Goal: Information Seeking & Learning: Check status

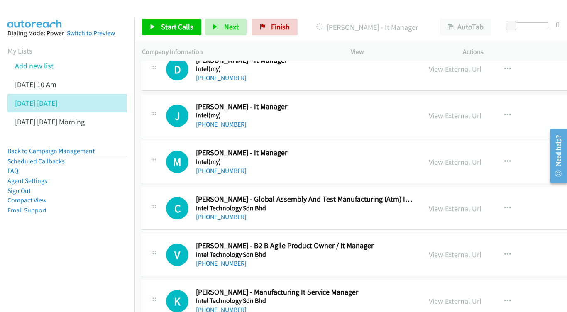
scroll to position [4176, 1]
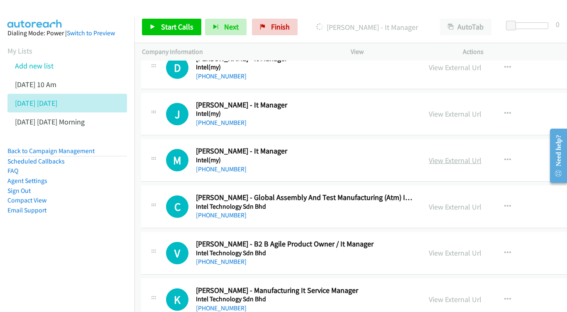
click at [455, 156] on link "View External Url" at bounding box center [455, 161] width 53 height 10
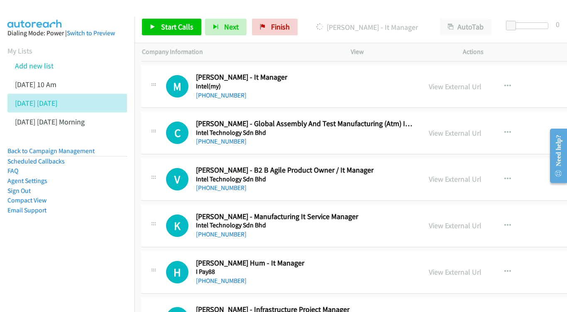
scroll to position [4263, 1]
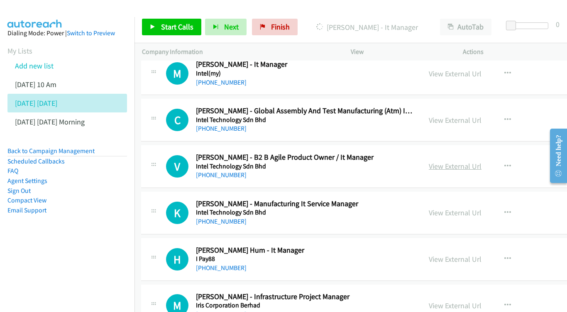
click at [467, 162] on link "View External Url" at bounding box center [455, 167] width 53 height 10
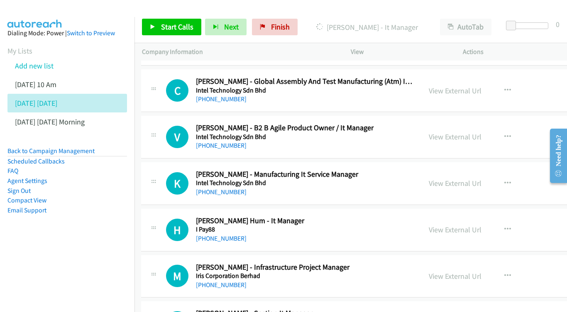
scroll to position [4308, 1]
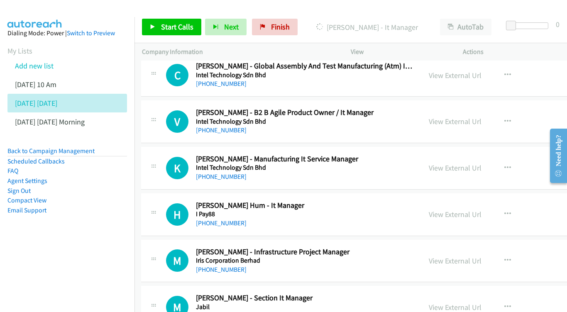
click at [451, 155] on div "View External Url View External Url Schedule/Manage Callback Start Calls Here R…" at bounding box center [496, 168] width 148 height 27
click at [453, 163] on link "View External Url" at bounding box center [455, 168] width 53 height 10
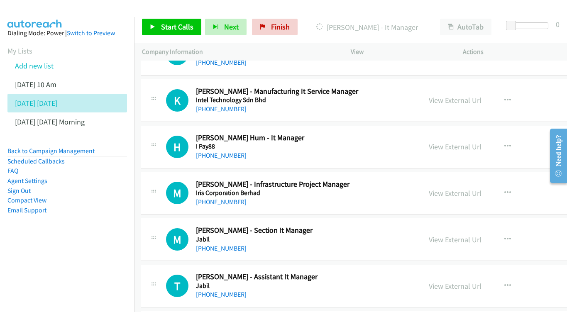
scroll to position [4360, 1]
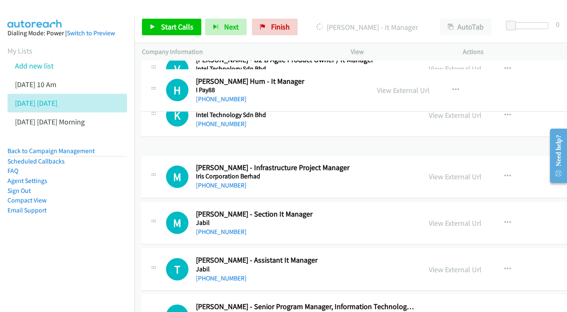
drag, startPoint x: 446, startPoint y: 88, endPoint x: 82, endPoint y: 37, distance: 367.8
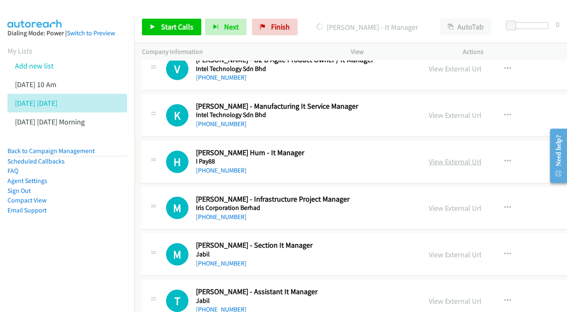
click at [451, 157] on link "View External Url" at bounding box center [455, 162] width 53 height 10
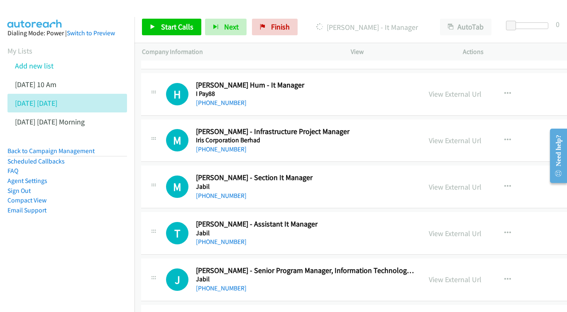
scroll to position [4412, 1]
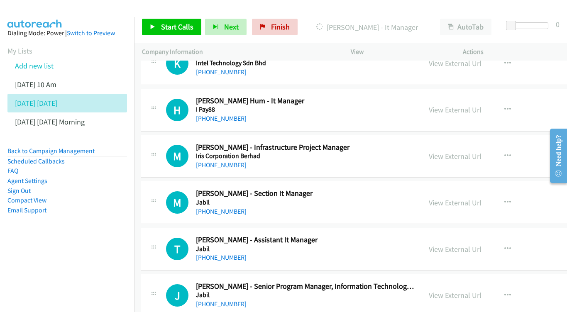
click at [464, 143] on div "View External Url View External Url Schedule/Manage Callback Start Calls Here R…" at bounding box center [496, 156] width 148 height 27
click at [470, 152] on link "View External Url" at bounding box center [455, 157] width 53 height 10
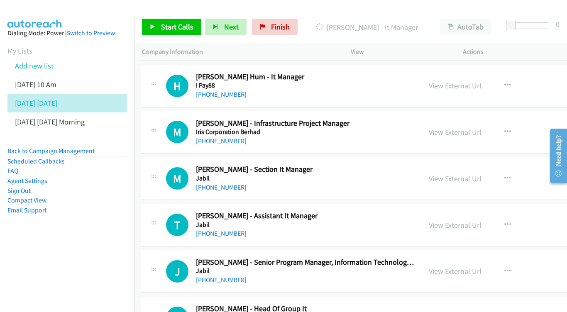
scroll to position [4452, 1]
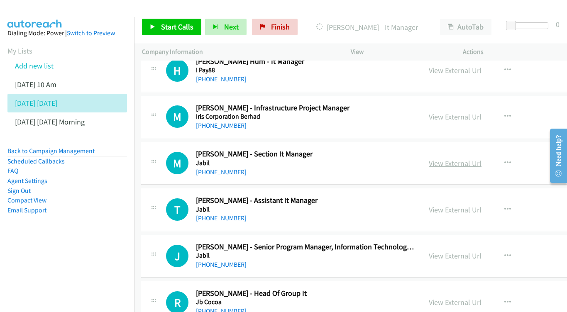
click at [456, 159] on link "View External Url" at bounding box center [455, 164] width 53 height 10
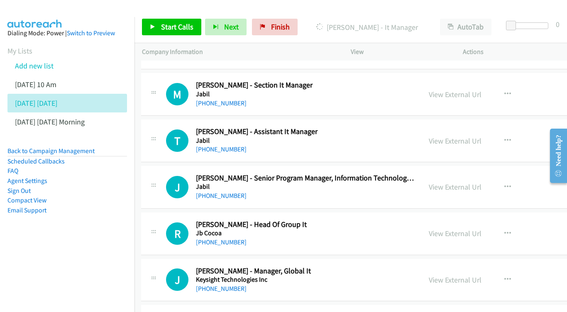
scroll to position [4536, 1]
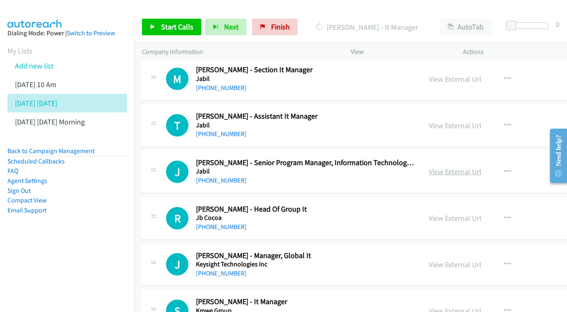
click at [481, 167] on link "View External Url" at bounding box center [455, 172] width 53 height 10
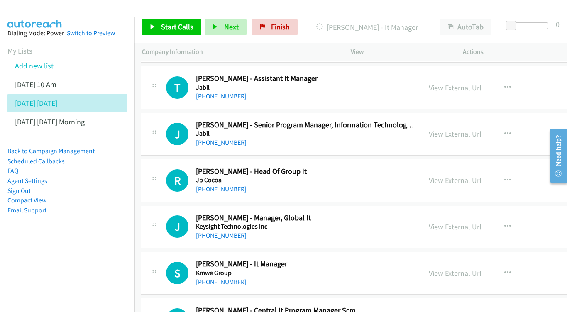
scroll to position [4575, 1]
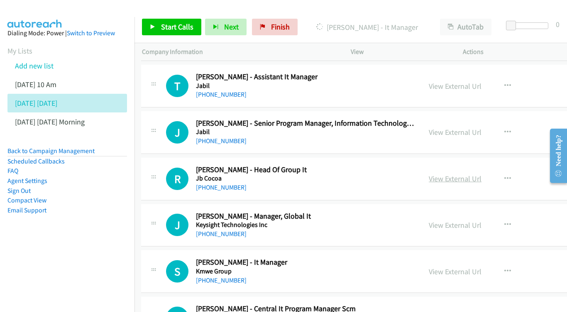
click at [469, 174] on link "View External Url" at bounding box center [455, 179] width 53 height 10
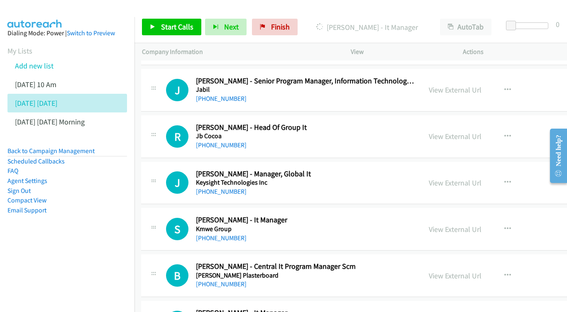
scroll to position [4619, 1]
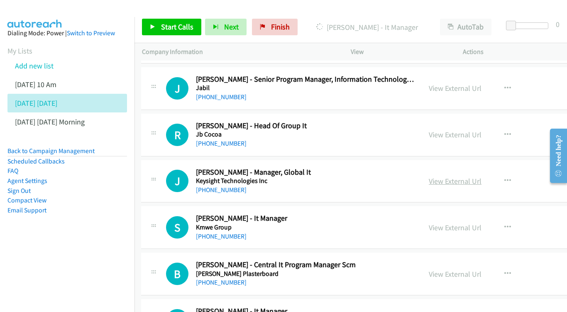
click at [459, 177] on link "View External Url" at bounding box center [455, 182] width 53 height 10
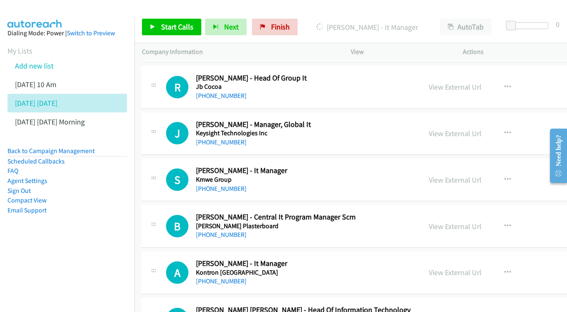
scroll to position [4669, 1]
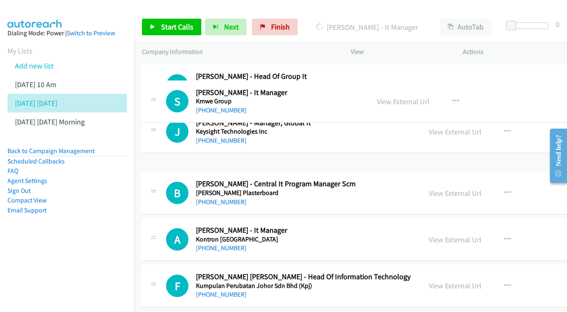
drag, startPoint x: 460, startPoint y: 100, endPoint x: 72, endPoint y: 42, distance: 392.7
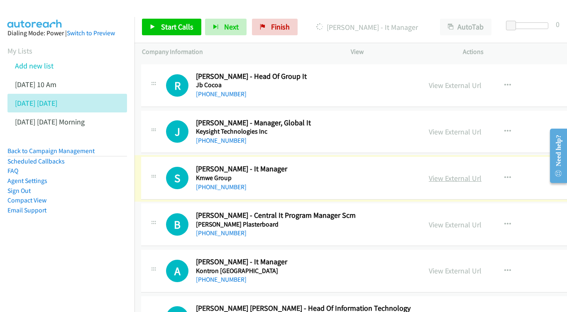
click at [461, 174] on link "View External Url" at bounding box center [455, 179] width 53 height 10
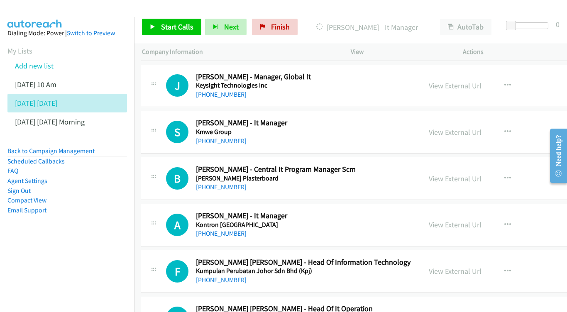
scroll to position [4725, 1]
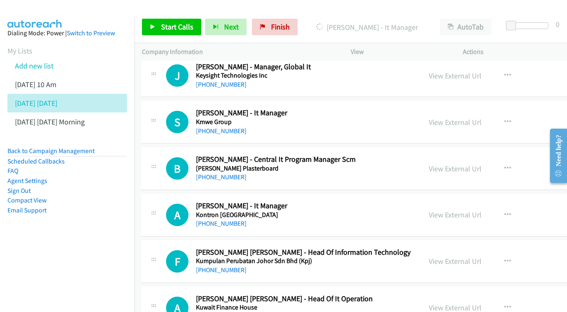
click at [465, 155] on div "View External Url View External Url Schedule/Manage Callback Start Calls Here R…" at bounding box center [496, 168] width 148 height 27
click at [446, 164] on link "View External Url" at bounding box center [455, 169] width 53 height 10
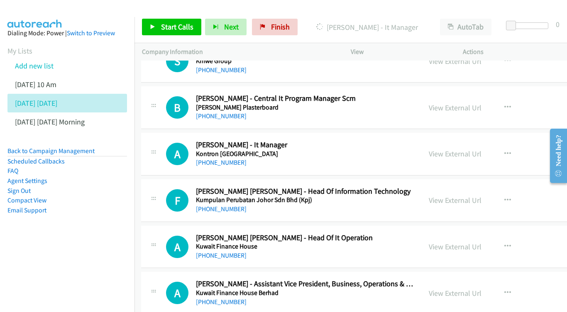
scroll to position [4772, 1]
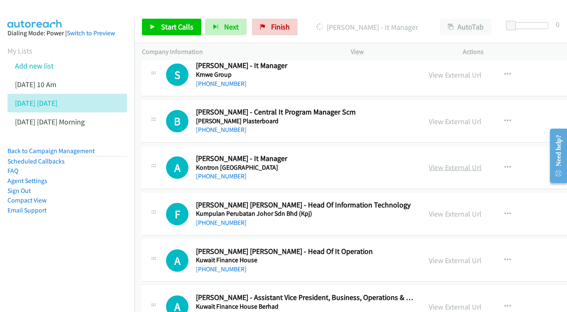
click at [462, 163] on link "View External Url" at bounding box center [455, 168] width 53 height 10
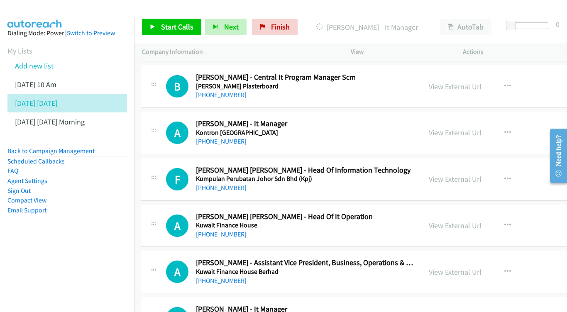
scroll to position [4809, 1]
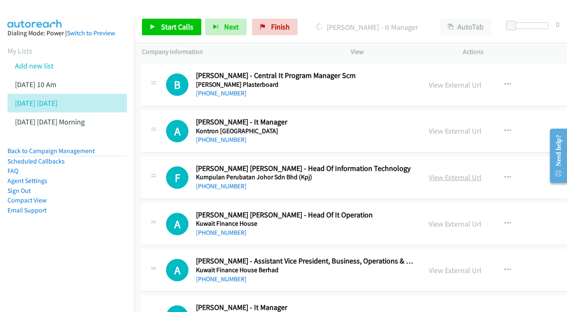
click at [457, 173] on link "View External Url" at bounding box center [455, 178] width 53 height 10
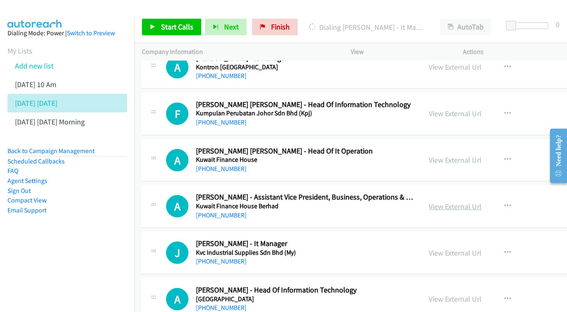
scroll to position [4874, 1]
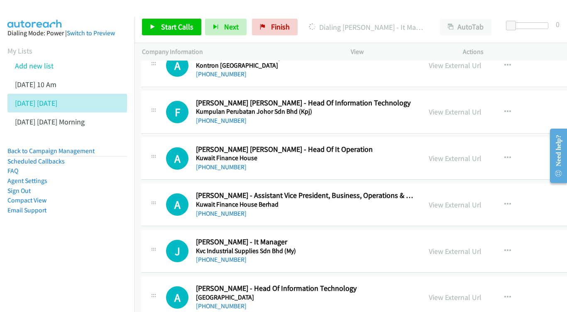
click at [465, 145] on div "View External Url View External Url Schedule/Manage Callback Start Calls Here R…" at bounding box center [496, 158] width 148 height 27
click at [464, 153] on div "View External Url" at bounding box center [455, 158] width 53 height 11
click at [463, 154] on link "View External Url" at bounding box center [455, 159] width 53 height 10
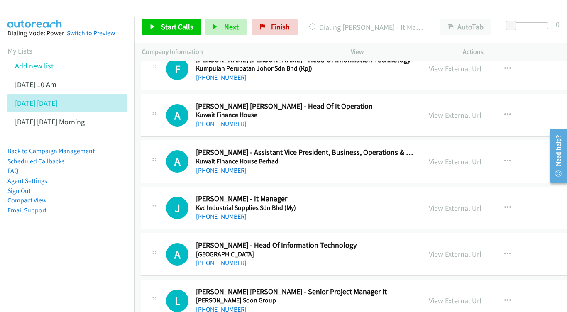
scroll to position [4916, 1]
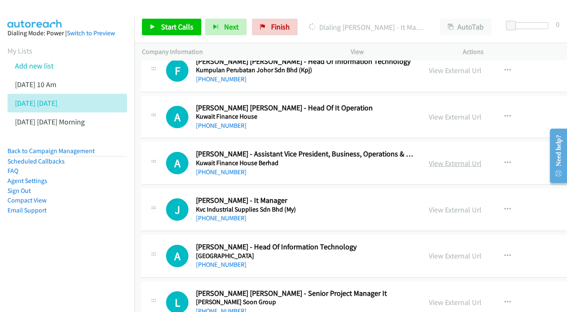
click at [465, 159] on link "View External Url" at bounding box center [455, 164] width 53 height 10
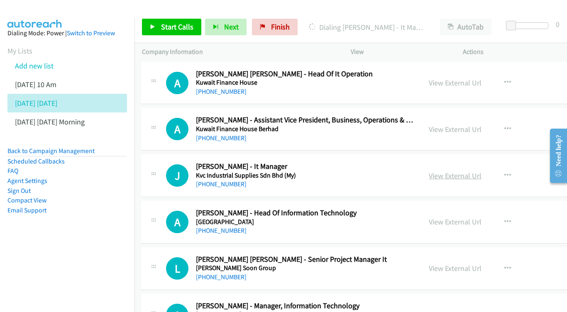
click at [455, 171] on link "View External Url" at bounding box center [455, 176] width 53 height 10
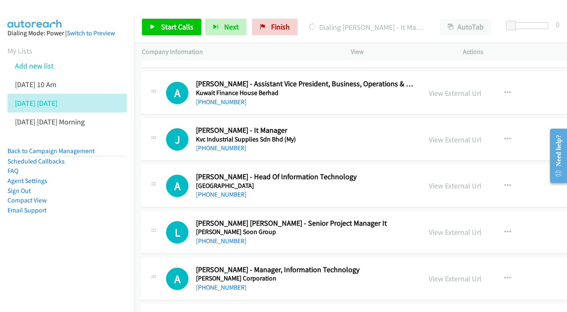
scroll to position [4988, 1]
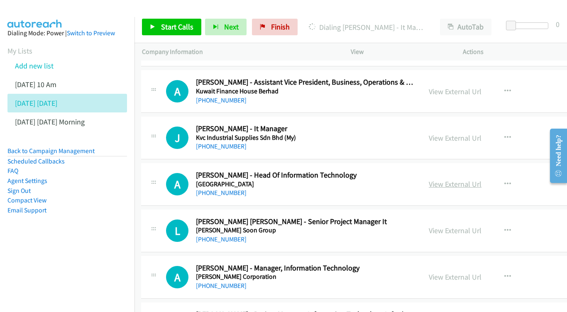
click at [459, 179] on link "View External Url" at bounding box center [455, 184] width 53 height 10
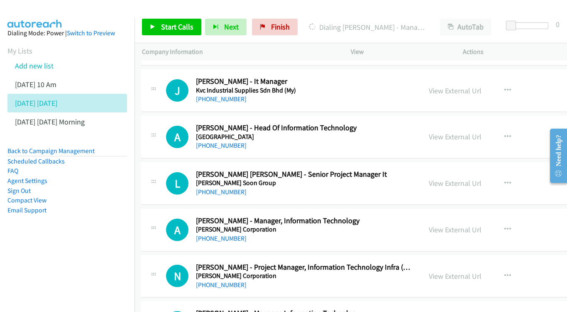
scroll to position [5049, 1]
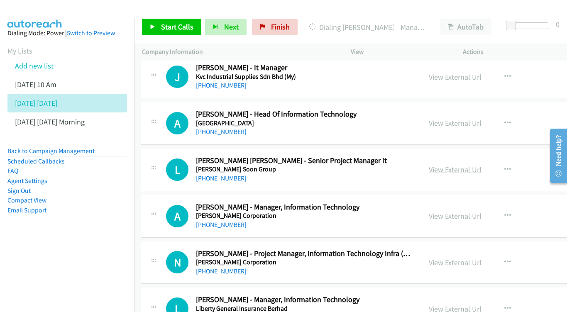
click at [459, 165] on link "View External Url" at bounding box center [455, 170] width 53 height 10
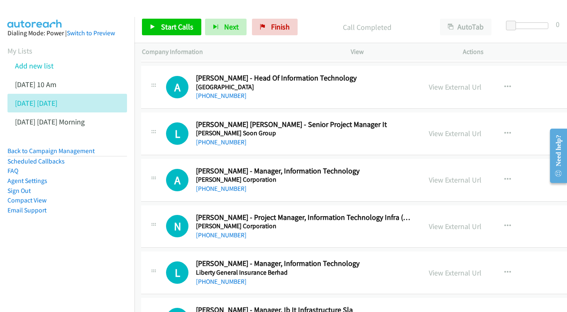
scroll to position [5098, 1]
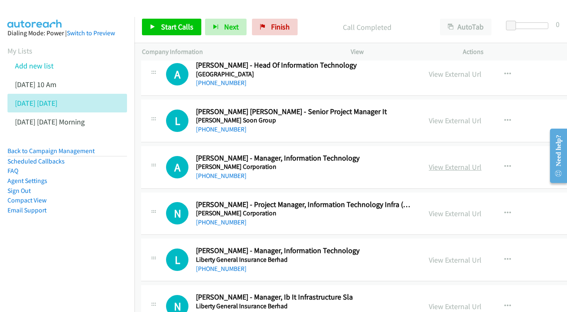
click at [465, 162] on link "View External Url" at bounding box center [455, 167] width 53 height 10
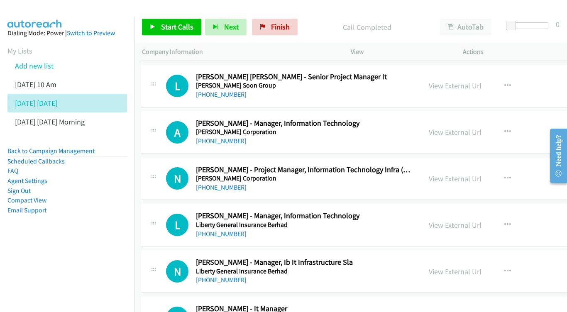
scroll to position [5135, 1]
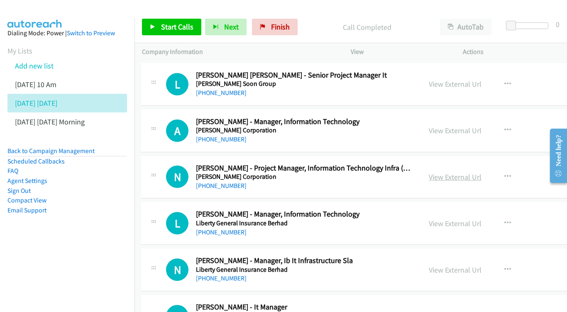
click at [476, 172] on link "View External Url" at bounding box center [455, 177] width 53 height 10
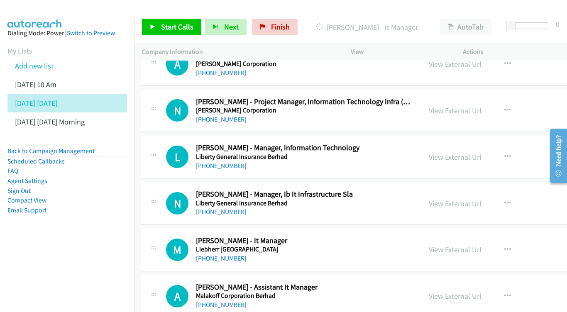
scroll to position [5186, 1]
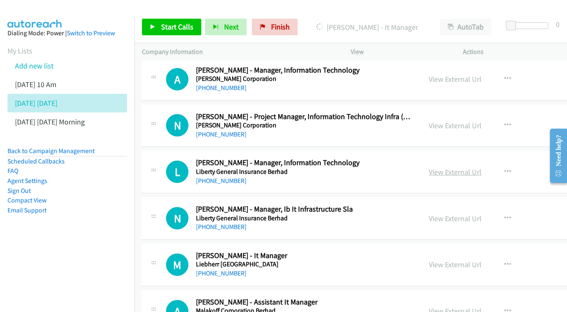
click at [476, 167] on link "View External Url" at bounding box center [455, 172] width 53 height 10
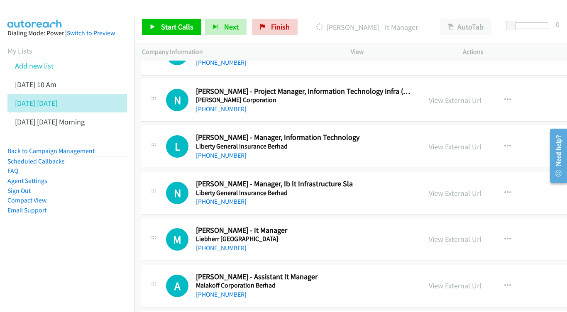
scroll to position [5213, 1]
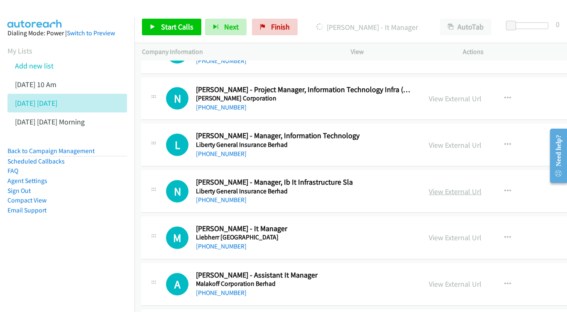
click at [461, 187] on link "View External Url" at bounding box center [455, 192] width 53 height 10
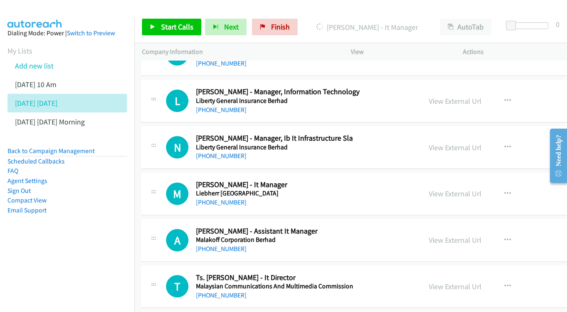
scroll to position [5259, 1]
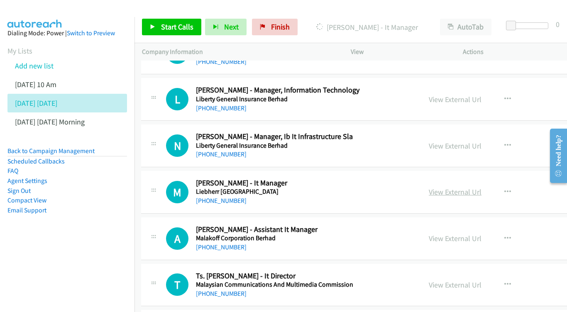
click at [466, 187] on link "View External Url" at bounding box center [455, 192] width 53 height 10
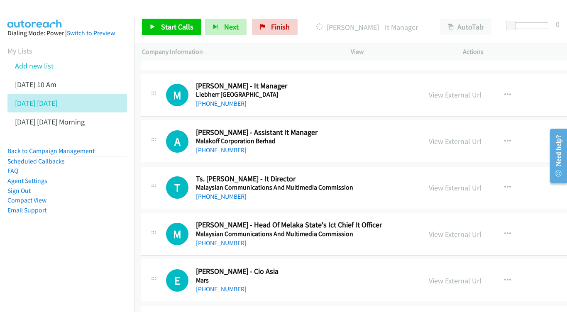
scroll to position [5358, 1]
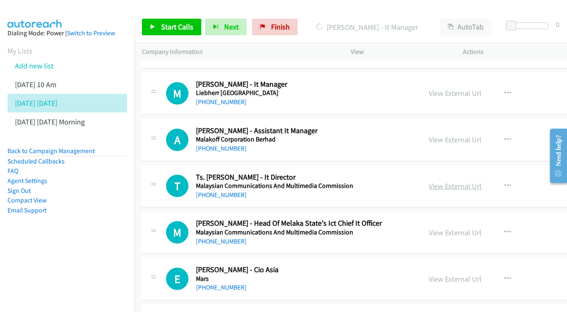
click at [458, 182] on link "View External Url" at bounding box center [455, 187] width 53 height 10
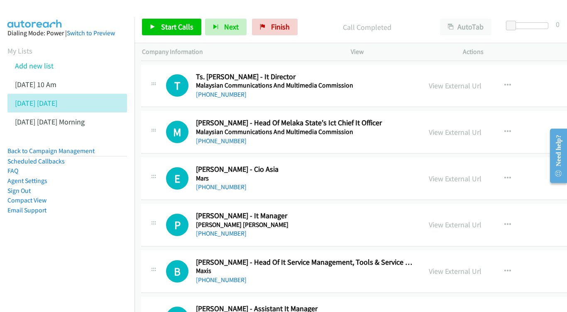
scroll to position [5460, 1]
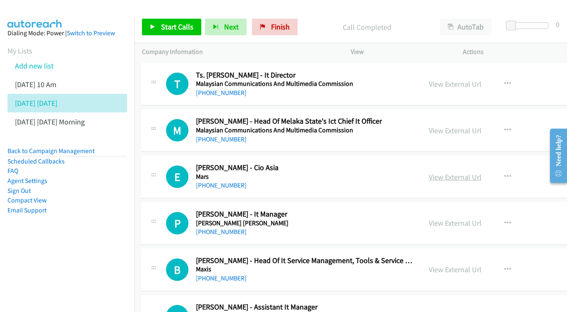
click at [458, 172] on link "View External Url" at bounding box center [455, 177] width 53 height 10
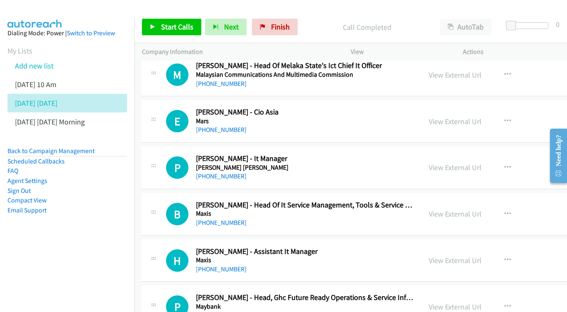
scroll to position [5503, 1]
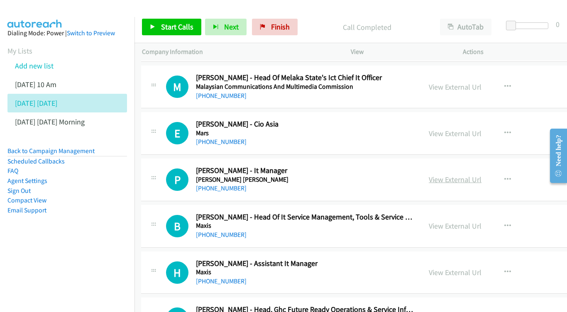
click at [451, 175] on link "View External Url" at bounding box center [455, 180] width 53 height 10
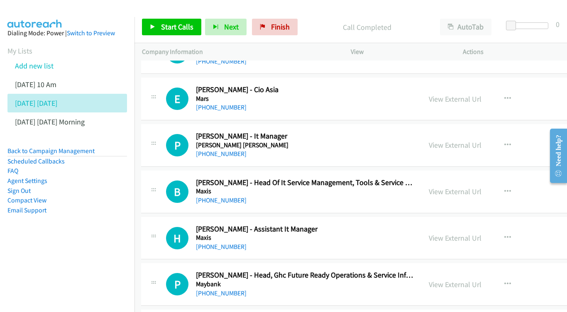
scroll to position [5546, 1]
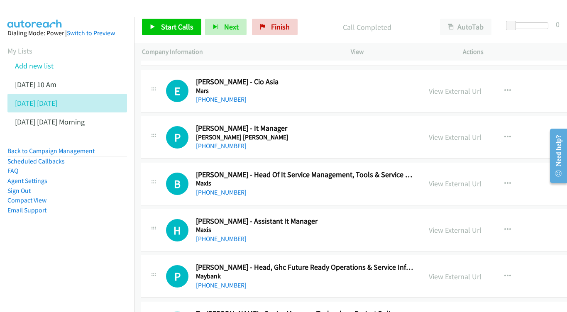
click at [479, 179] on link "View External Url" at bounding box center [455, 184] width 53 height 10
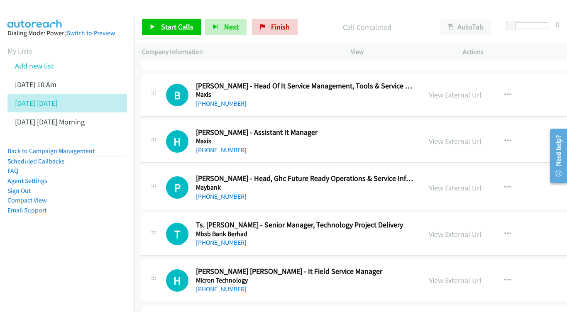
scroll to position [5645, 1]
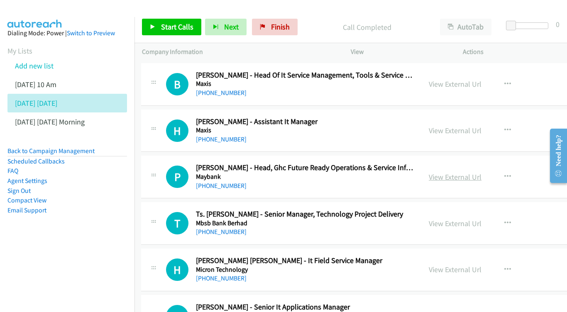
click at [460, 172] on link "View External Url" at bounding box center [455, 177] width 53 height 10
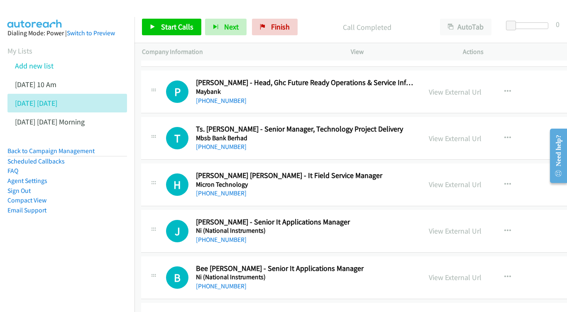
scroll to position [5732, 1]
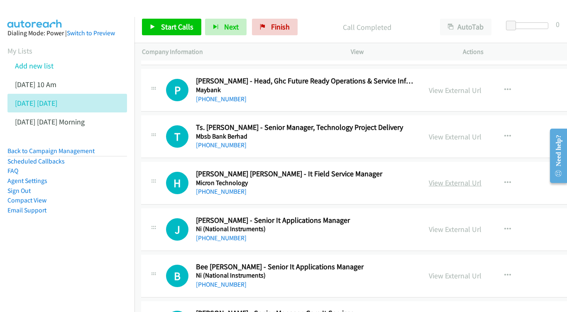
click at [469, 178] on link "View External Url" at bounding box center [455, 183] width 53 height 10
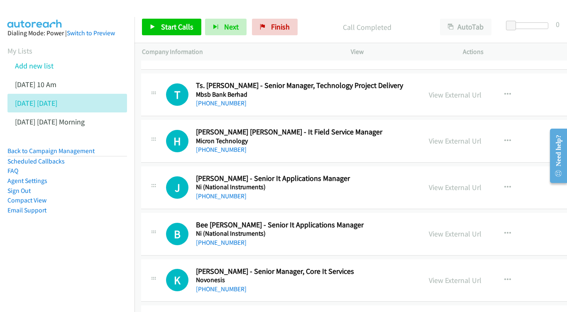
scroll to position [5776, 1]
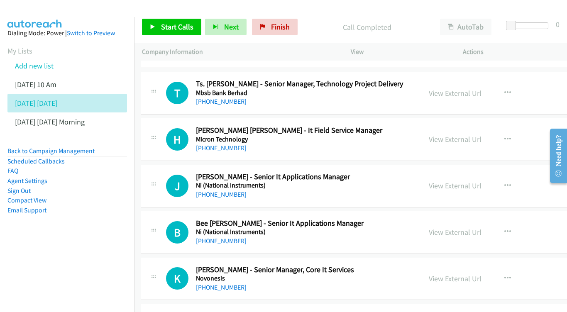
click at [465, 181] on link "View External Url" at bounding box center [455, 186] width 53 height 10
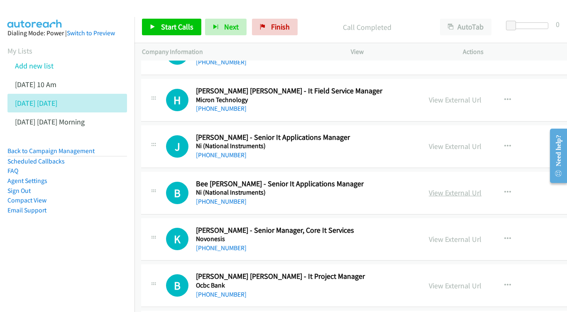
scroll to position [5820, 1]
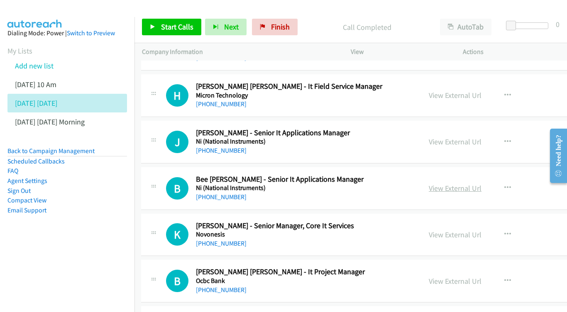
click at [448, 184] on link "View External Url" at bounding box center [455, 189] width 53 height 10
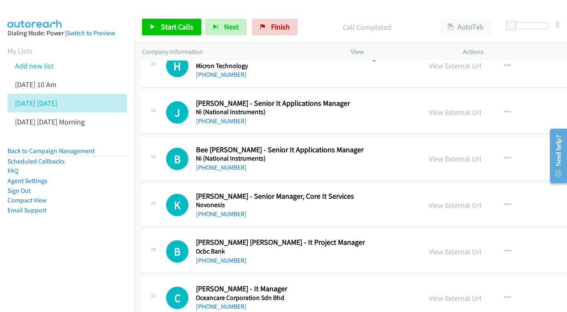
scroll to position [5864, 1]
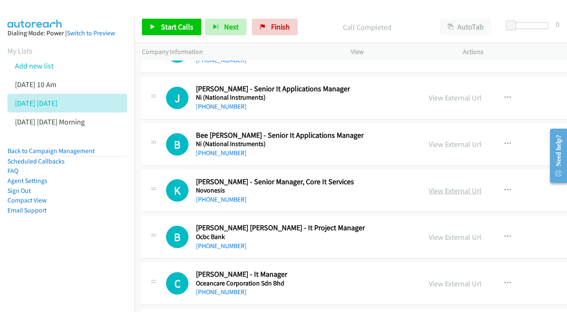
click at [472, 186] on link "View External Url" at bounding box center [455, 191] width 53 height 10
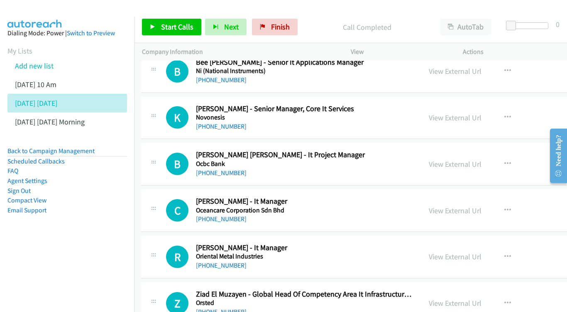
scroll to position [5921, 1]
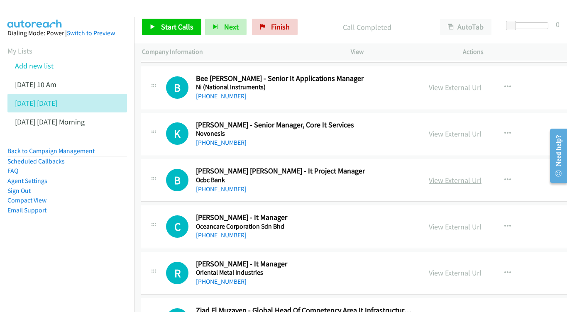
click at [452, 176] on link "View External Url" at bounding box center [455, 181] width 53 height 10
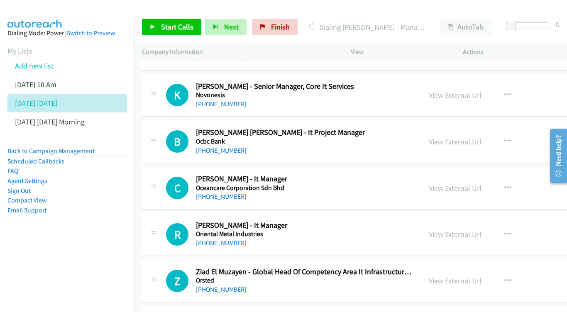
scroll to position [5961, 1]
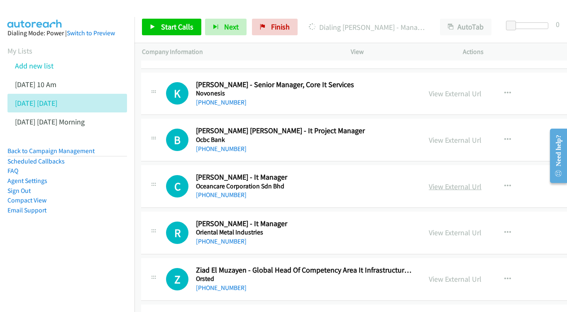
click at [458, 182] on link "View External Url" at bounding box center [455, 187] width 53 height 10
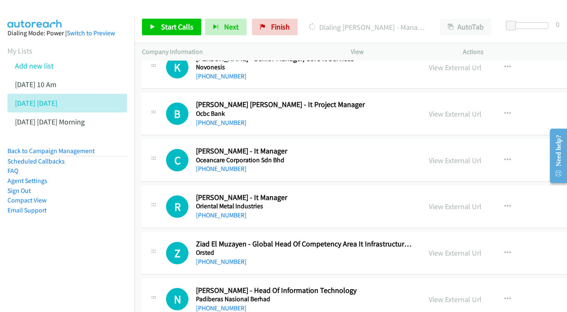
scroll to position [5998, 1]
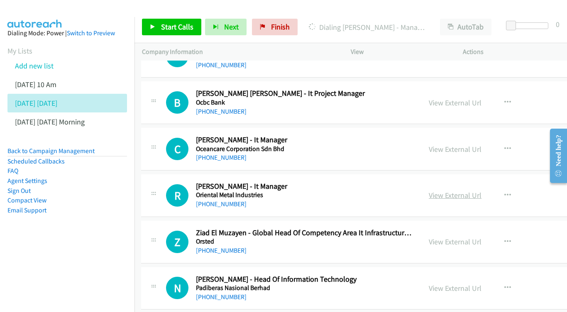
click at [471, 191] on link "View External Url" at bounding box center [455, 196] width 53 height 10
